Goal: Task Accomplishment & Management: Use online tool/utility

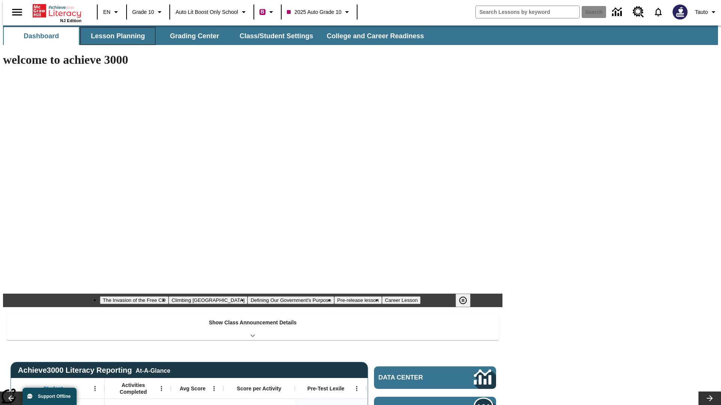
click at [115, 36] on button "Lesson Planning" at bounding box center [117, 36] width 75 height 18
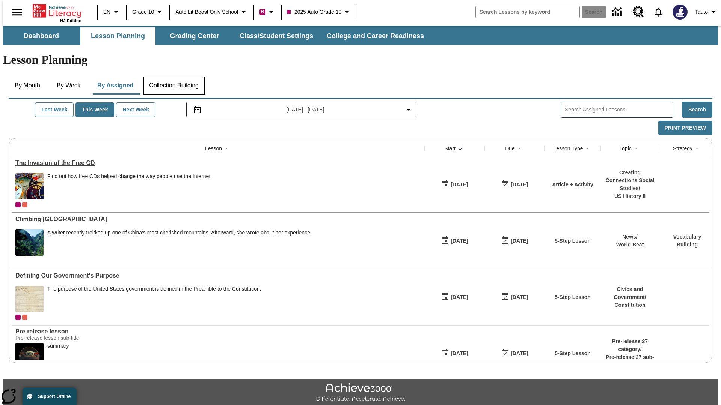
click at [173, 77] on button "Collection Building" at bounding box center [174, 86] width 62 height 18
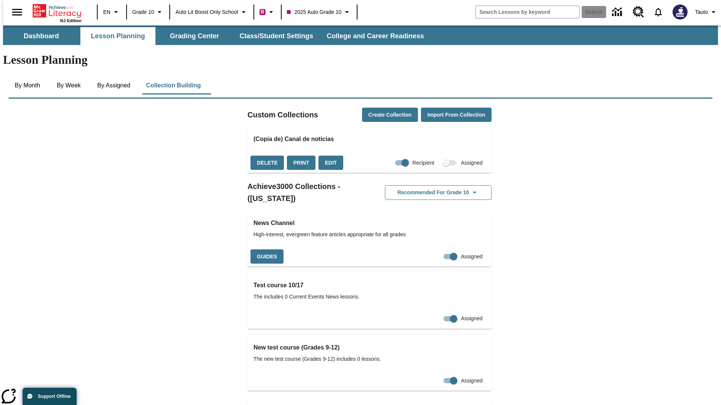
checkbox input "true"
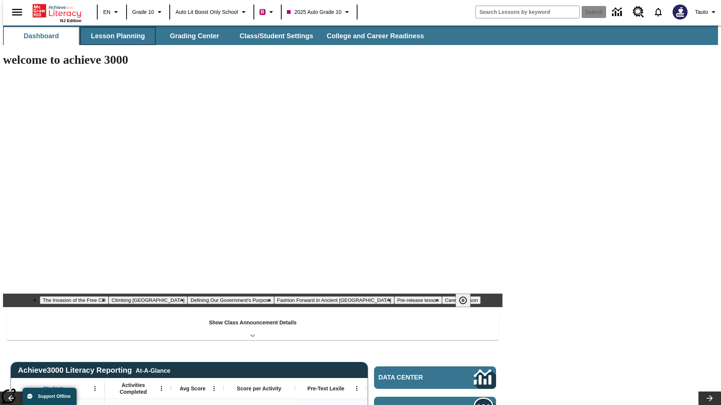
click at [115, 36] on button "Lesson Planning" at bounding box center [117, 36] width 75 height 18
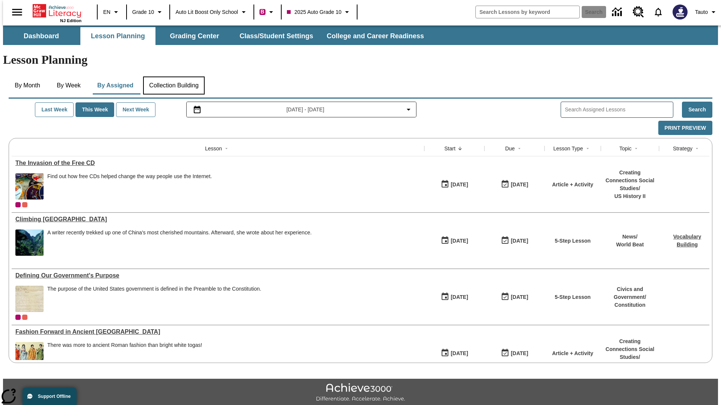
click at [173, 77] on button "Collection Building" at bounding box center [174, 86] width 62 height 18
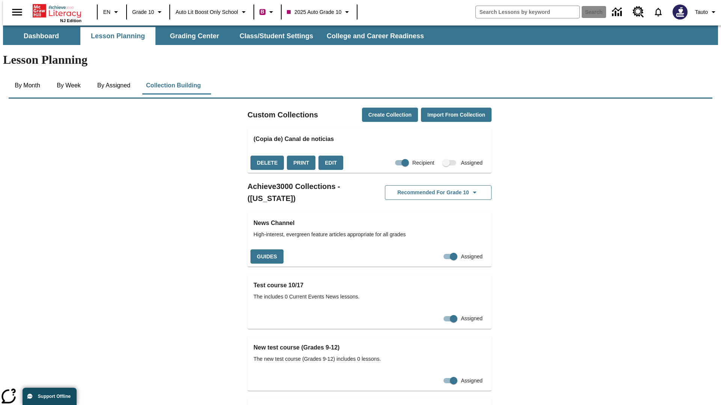
checkbox input "false"
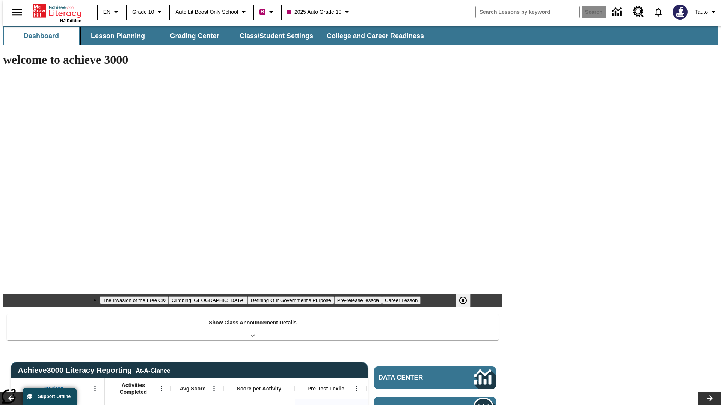
click at [115, 36] on button "Lesson Planning" at bounding box center [117, 36] width 75 height 18
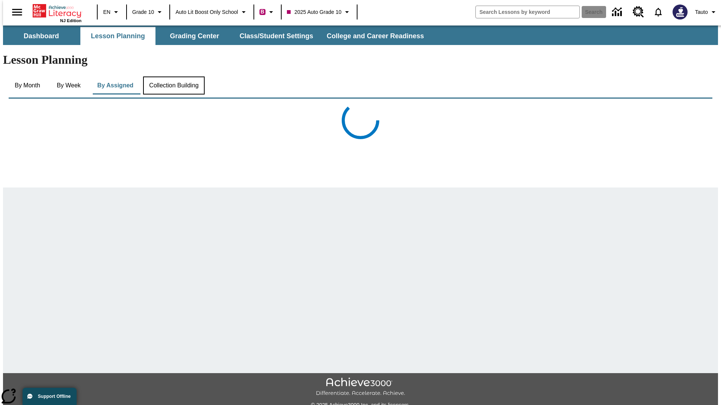
click at [173, 77] on button "Collection Building" at bounding box center [174, 86] width 62 height 18
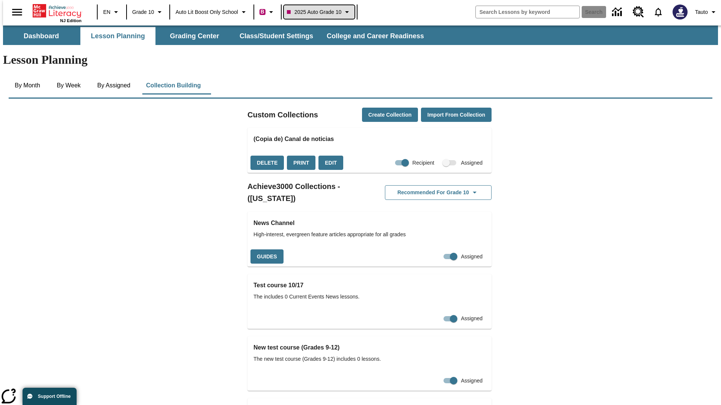
click at [321, 12] on span "2025 Auto Grade 10" at bounding box center [314, 12] width 54 height 8
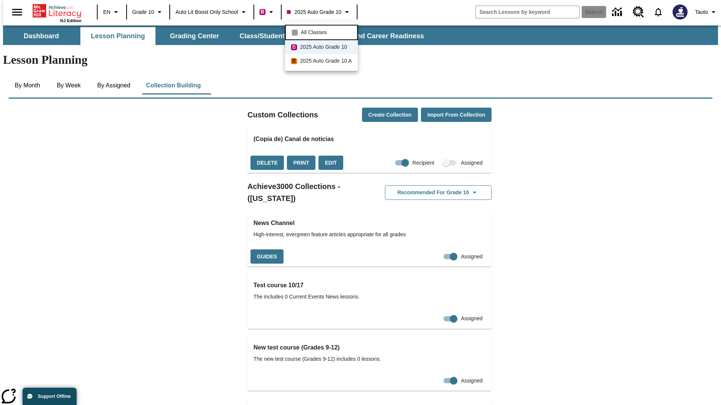
click at [322, 32] on span "All Classes" at bounding box center [314, 33] width 26 height 8
